Goal: Information Seeking & Learning: Learn about a topic

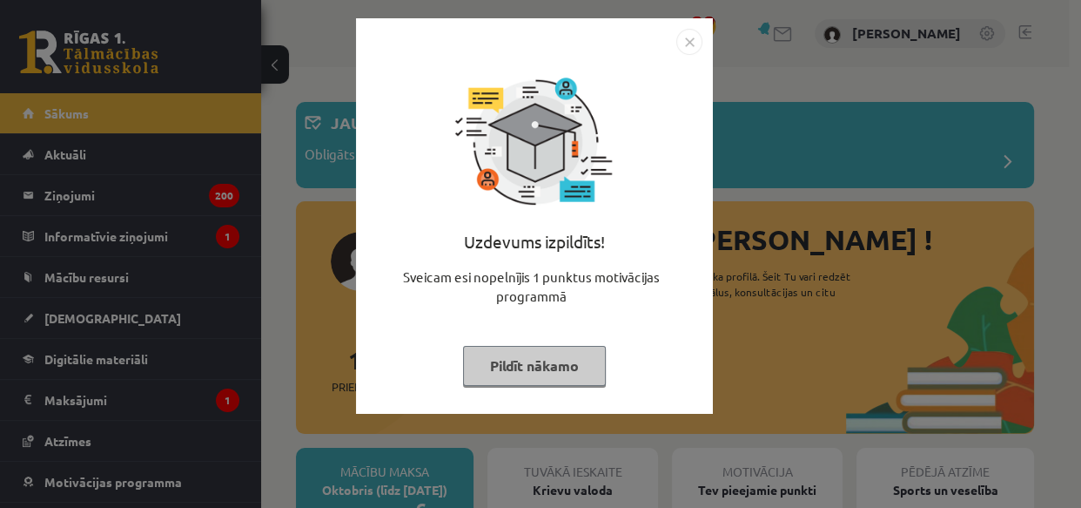
click at [570, 369] on button "Pildīt nākamo" at bounding box center [534, 366] width 143 height 40
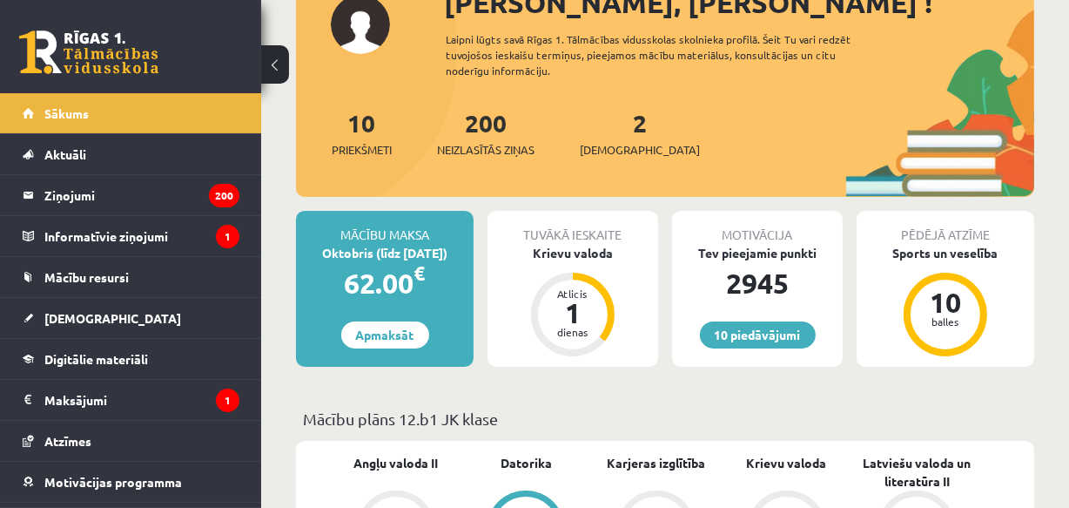
scroll to position [78, 0]
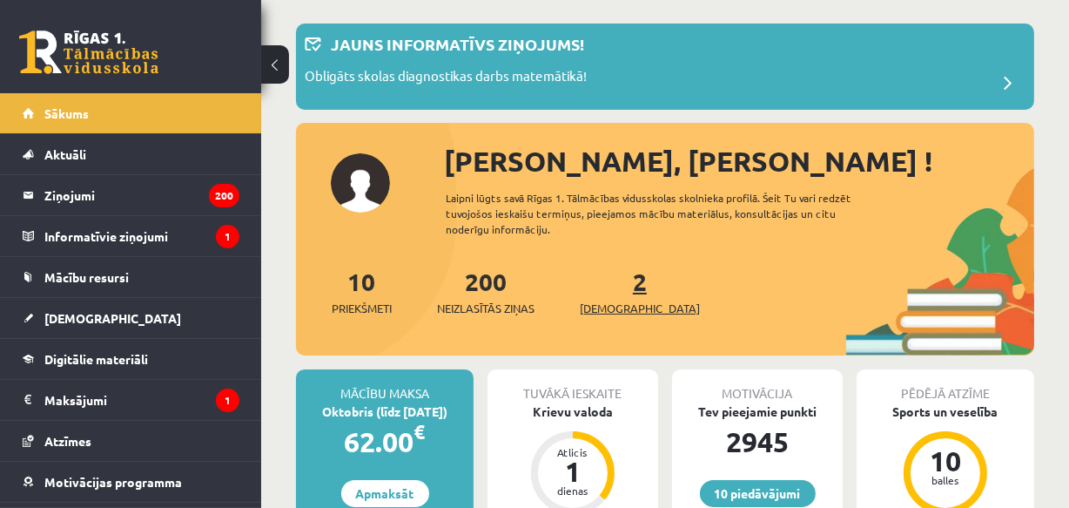
click at [617, 285] on link "2 Ieskaites" at bounding box center [640, 291] width 120 height 51
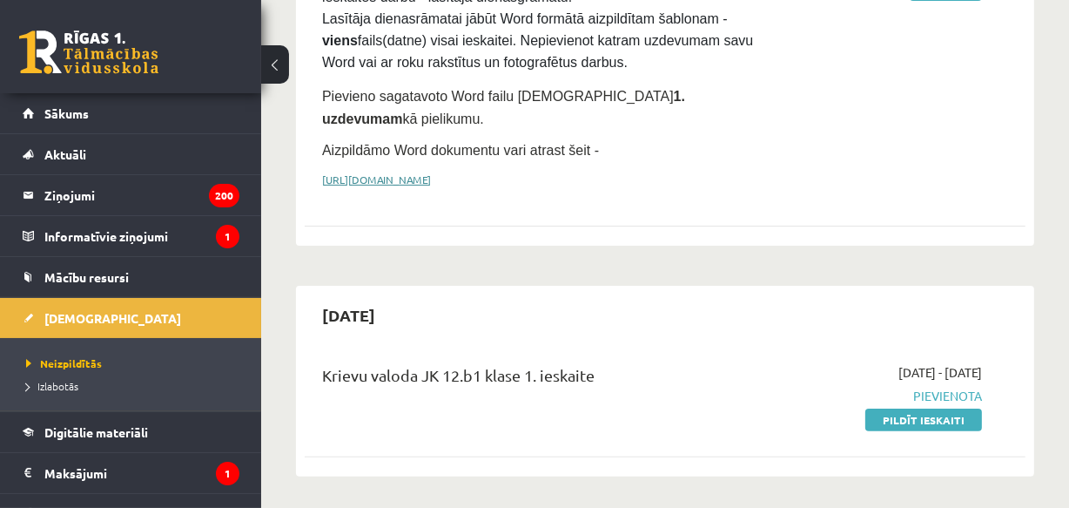
scroll to position [554, 0]
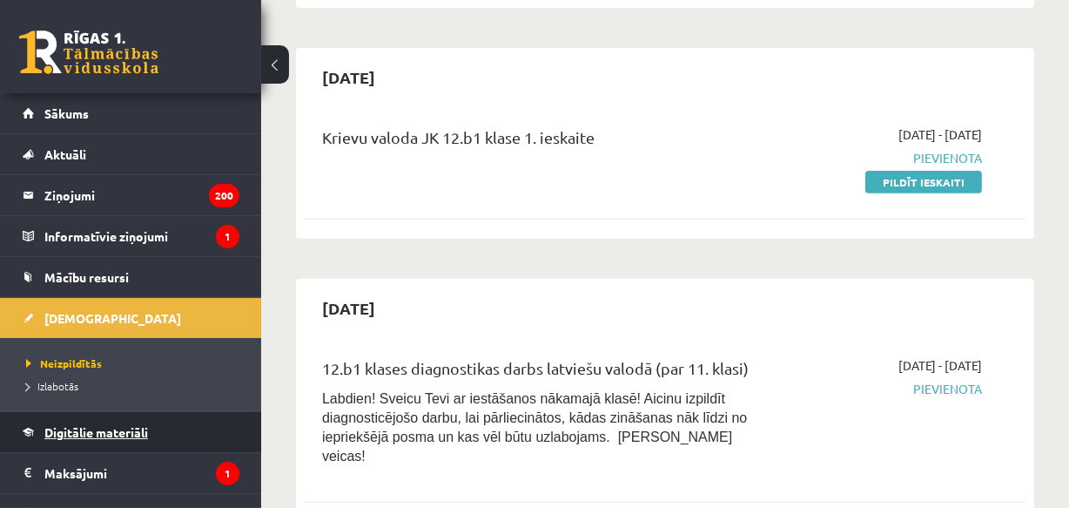
click at [134, 424] on span "Digitālie materiāli" at bounding box center [96, 432] width 104 height 16
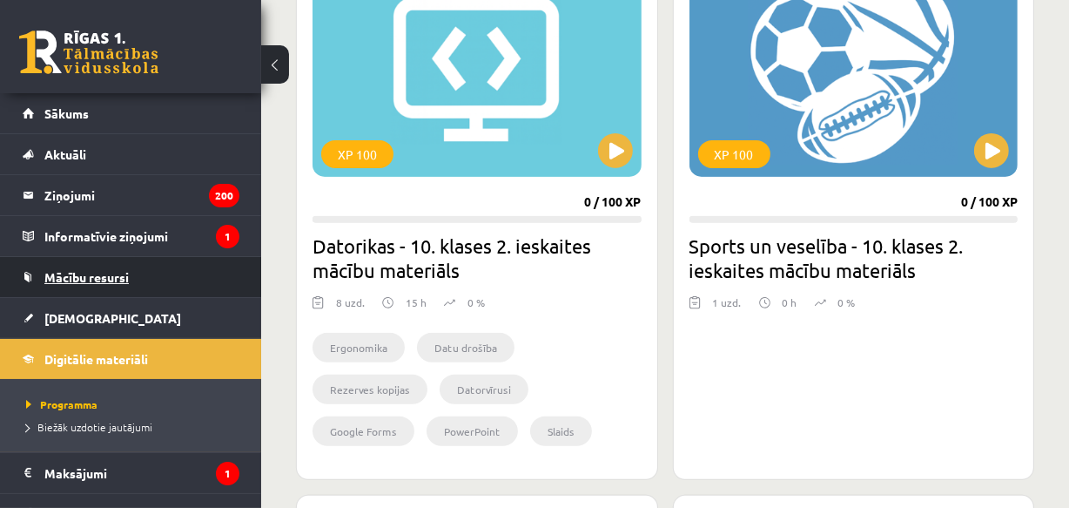
click at [87, 276] on span "Mācību resursi" at bounding box center [86, 277] width 84 height 16
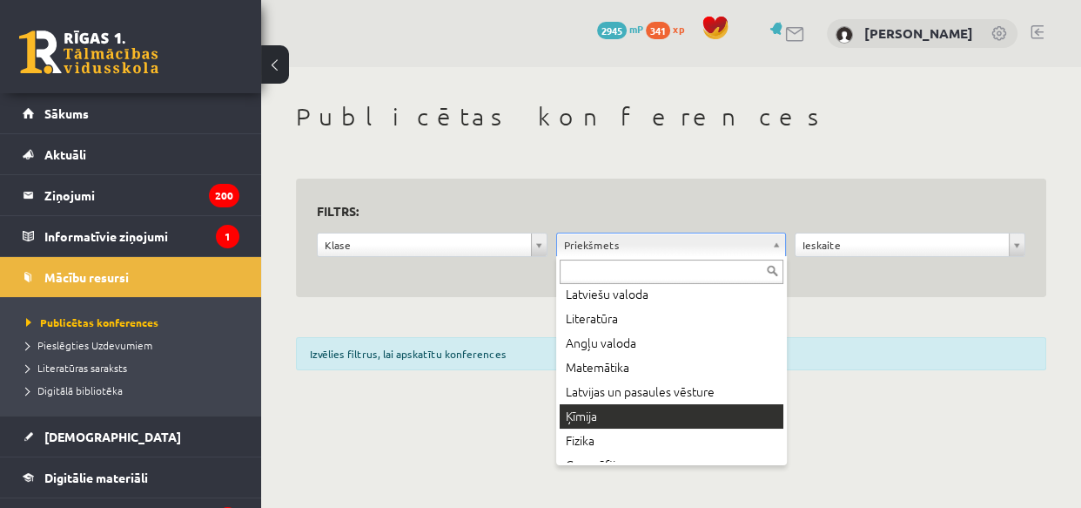
scroll to position [237, 0]
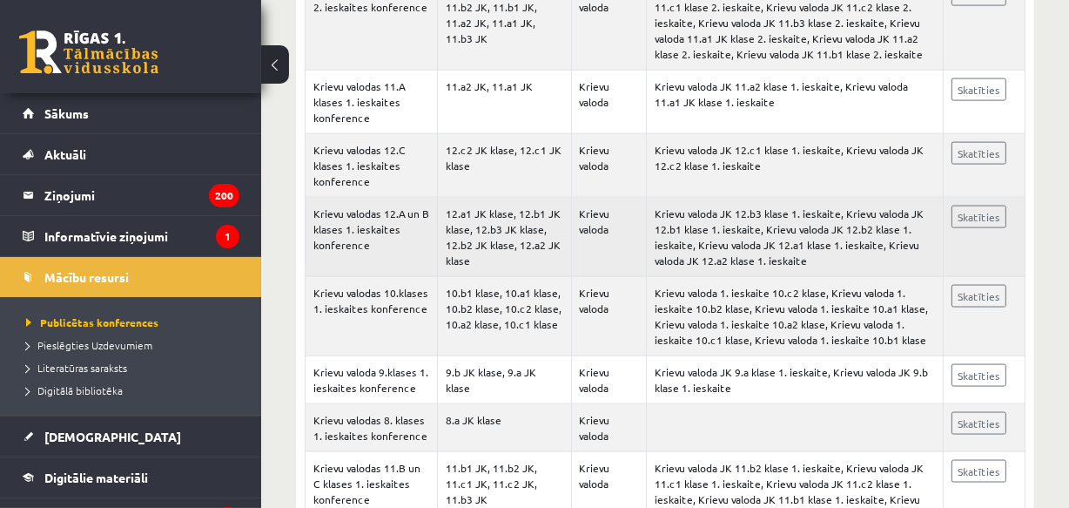
scroll to position [2368, 0]
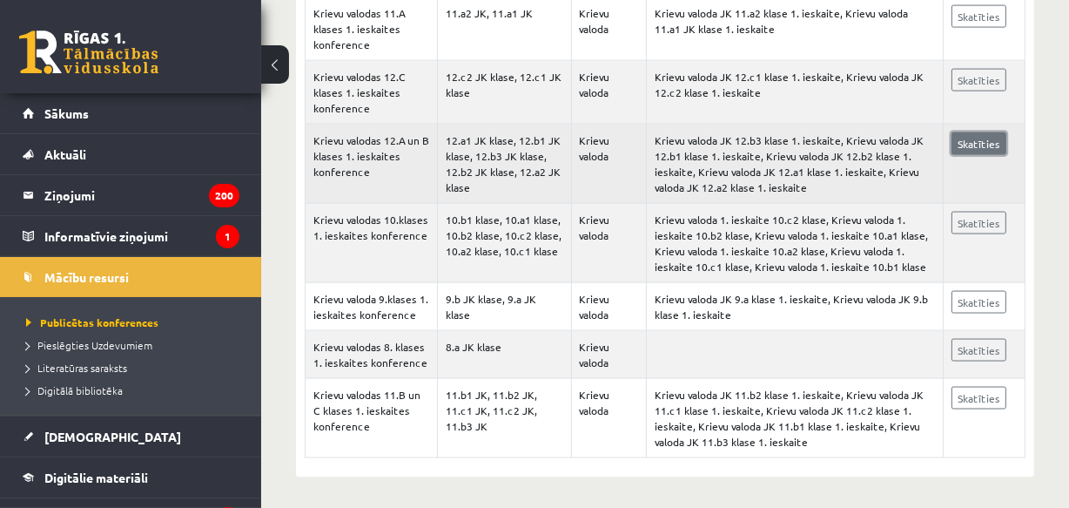
click at [975, 140] on link "Skatīties" at bounding box center [979, 143] width 55 height 23
